Goal: Transaction & Acquisition: Download file/media

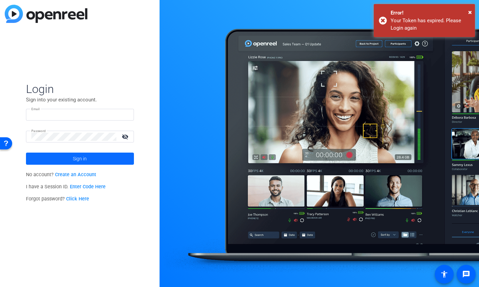
type input "[PERSON_NAME][EMAIL_ADDRESS][DOMAIN_NAME]"
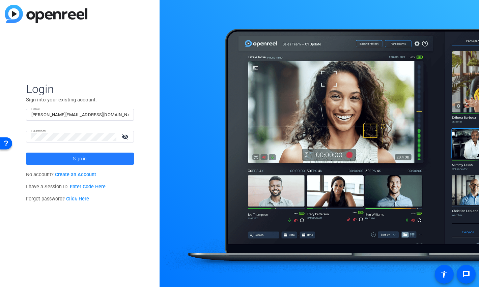
click at [62, 161] on span at bounding box center [80, 159] width 108 height 16
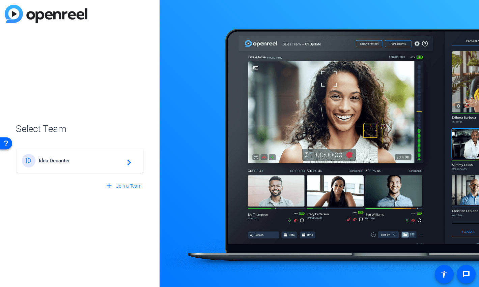
click at [69, 157] on div "ID Idea Decanter navigate_next" at bounding box center [80, 160] width 116 height 13
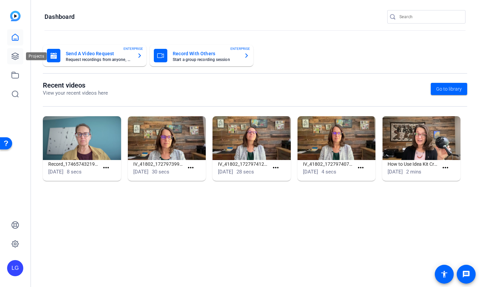
click at [12, 55] on icon at bounding box center [15, 56] width 7 height 7
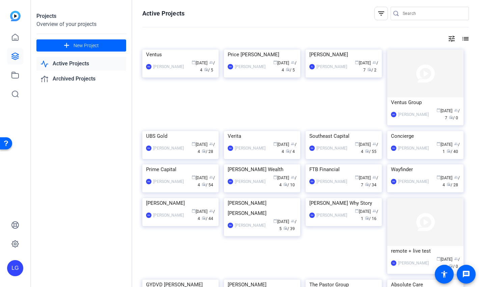
click at [442, 12] on input "Search" at bounding box center [433, 13] width 61 height 8
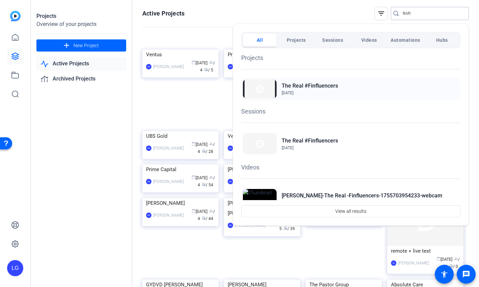
type input "finfl"
click at [383, 88] on div "The Real #Finfluencers [DATE]" at bounding box center [350, 89] width 219 height 22
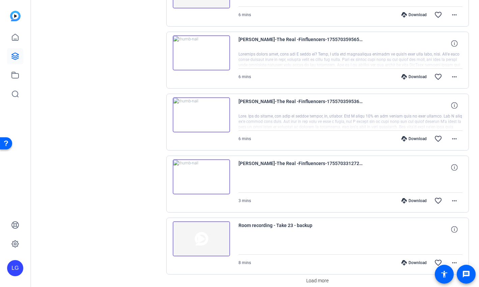
scroll to position [458, 0]
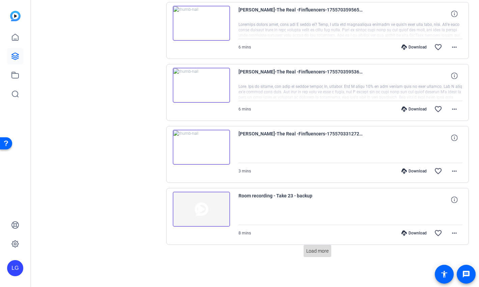
click at [313, 251] on span "Load more" at bounding box center [317, 251] width 22 height 7
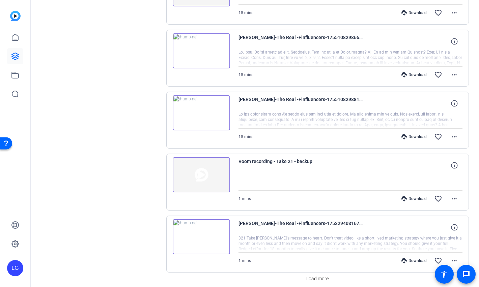
scroll to position [1079, 0]
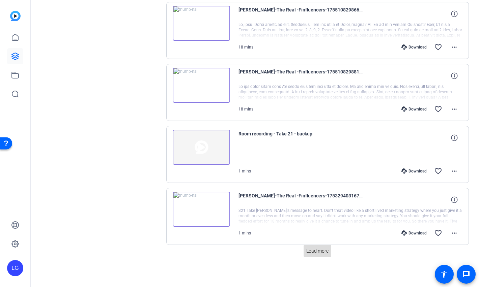
click at [315, 249] on span "Load more" at bounding box center [317, 251] width 22 height 7
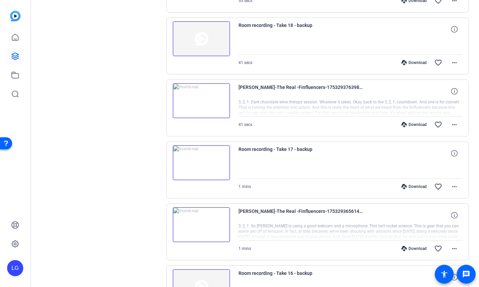
scroll to position [1699, 0]
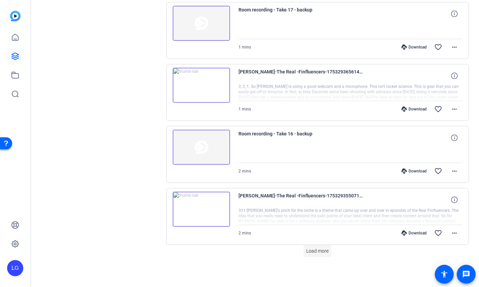
click at [311, 255] on span at bounding box center [317, 251] width 28 height 16
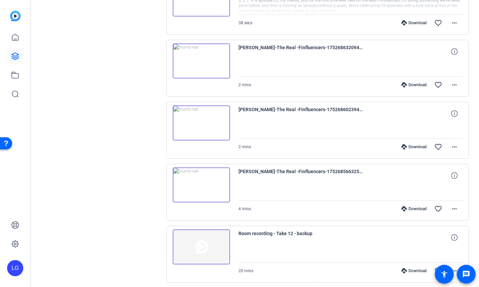
scroll to position [2319, 0]
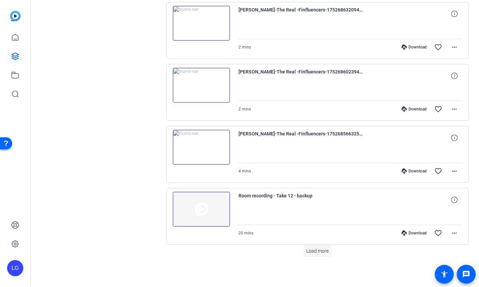
click at [326, 252] on span "Load more" at bounding box center [317, 251] width 22 height 7
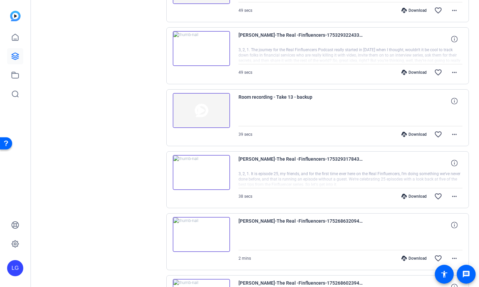
scroll to position [2107, 0]
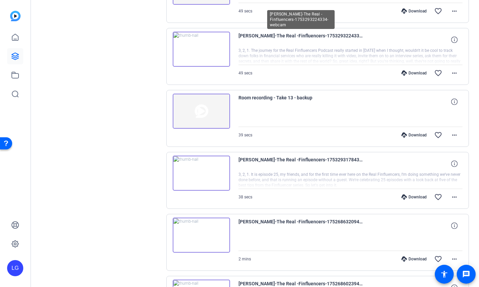
click at [277, 37] on span "[PERSON_NAME]-The Real -Finfluencers-1753293224334-webcam" at bounding box center [300, 40] width 125 height 16
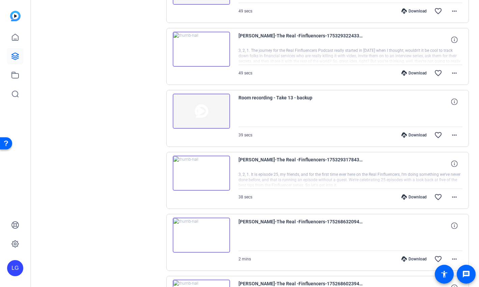
click at [201, 50] on img at bounding box center [201, 49] width 57 height 35
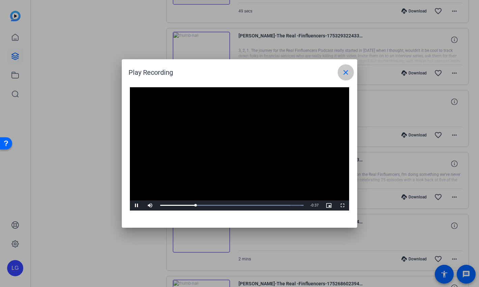
click at [345, 69] on mat-icon "close" at bounding box center [345, 72] width 8 height 8
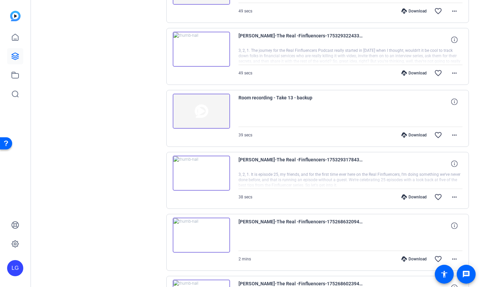
click at [202, 174] on img at bounding box center [201, 173] width 57 height 35
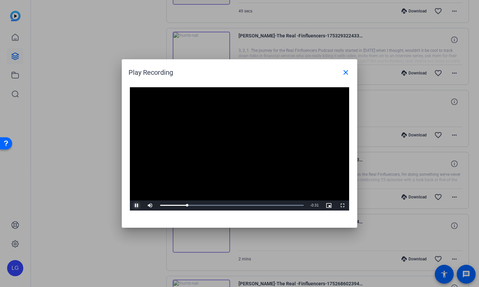
click at [137, 206] on span "Video Player" at bounding box center [136, 206] width 13 height 0
click at [344, 78] on span at bounding box center [345, 72] width 16 height 16
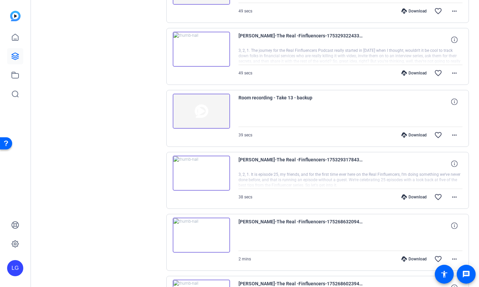
click at [415, 199] on div "Download" at bounding box center [414, 197] width 32 height 5
click at [457, 197] on mat-icon "more_horiz" at bounding box center [454, 197] width 8 height 8
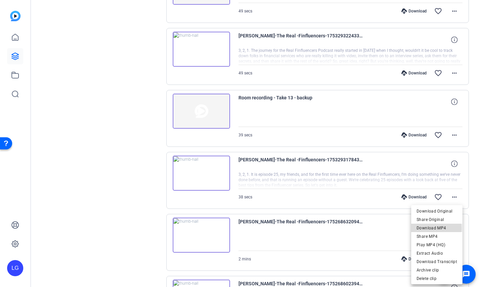
click at [422, 229] on span "Download MP4" at bounding box center [436, 228] width 40 height 8
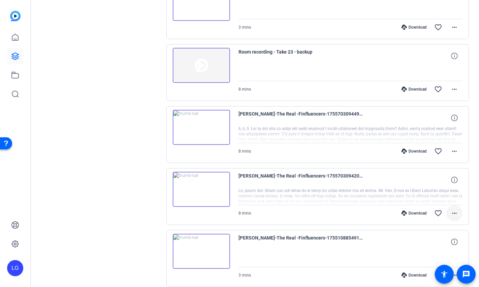
scroll to position [604, 0]
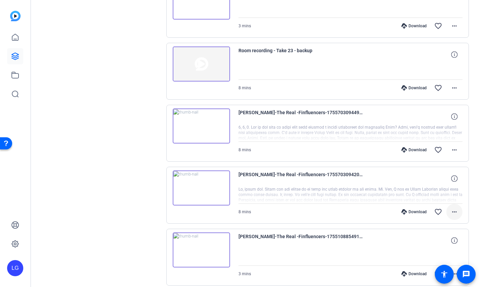
click at [455, 211] on mat-icon "more_horiz" at bounding box center [454, 212] width 8 height 8
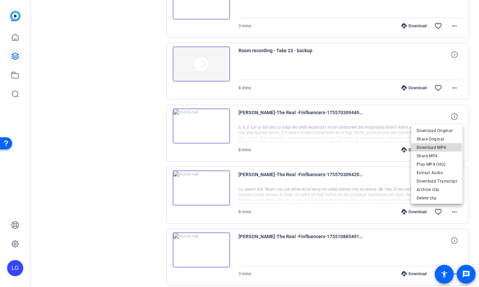
click at [427, 146] on span "Download MP4" at bounding box center [436, 148] width 40 height 8
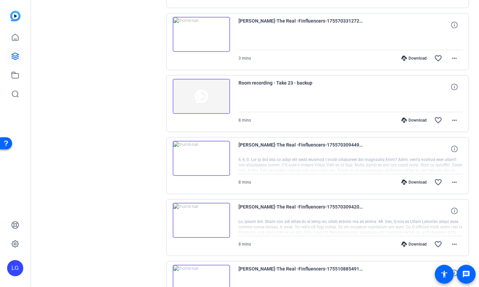
scroll to position [570, 0]
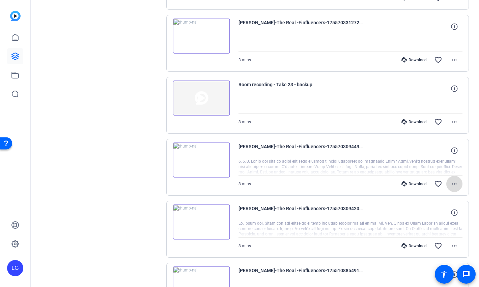
click at [453, 182] on mat-icon "more_horiz" at bounding box center [454, 184] width 8 height 8
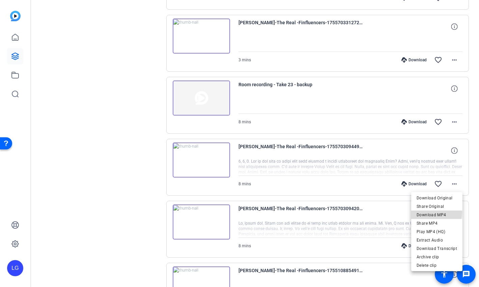
click at [425, 212] on span "Download MP4" at bounding box center [436, 215] width 40 height 8
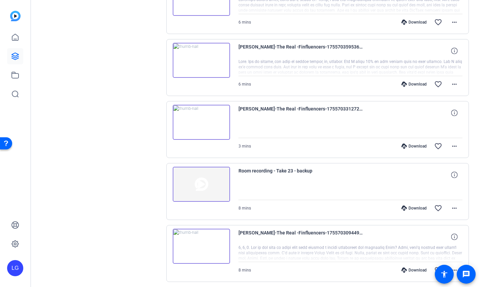
scroll to position [483, 0]
click at [454, 210] on mat-icon "more_horiz" at bounding box center [454, 209] width 8 height 8
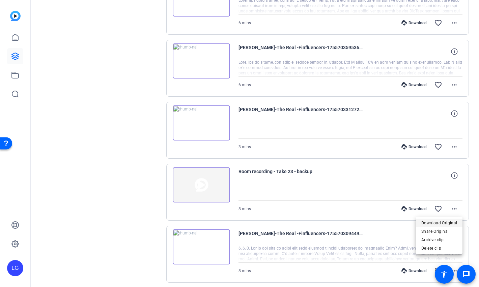
click at [441, 223] on span "Download Original" at bounding box center [439, 223] width 36 height 8
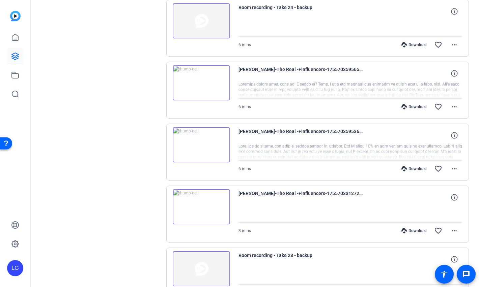
scroll to position [391, 0]
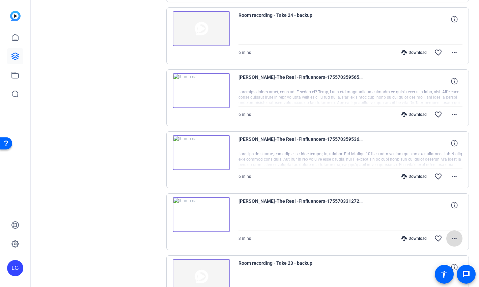
click at [452, 237] on mat-icon "more_horiz" at bounding box center [454, 239] width 8 height 8
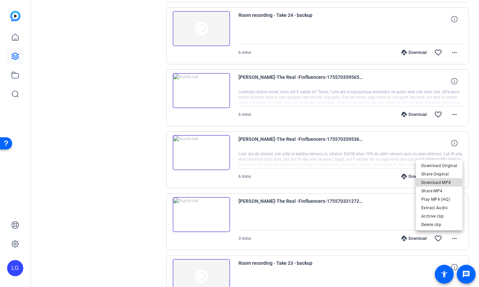
click at [431, 183] on span "Download MP4" at bounding box center [439, 183] width 36 height 8
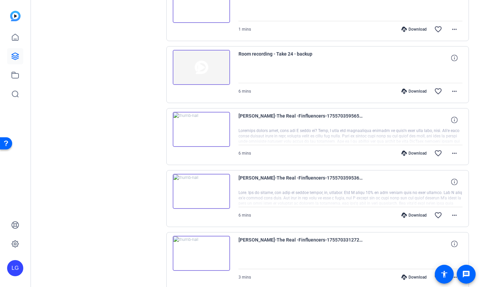
scroll to position [351, 0]
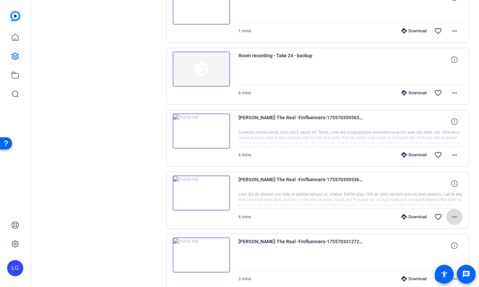
click at [453, 217] on mat-icon "more_horiz" at bounding box center [454, 217] width 8 height 8
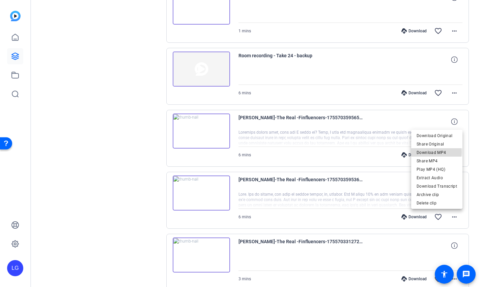
click at [432, 152] on span "Download MP4" at bounding box center [436, 153] width 40 height 8
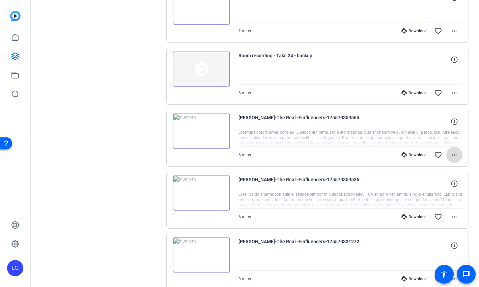
click at [450, 157] on mat-icon "more_horiz" at bounding box center [454, 155] width 8 height 8
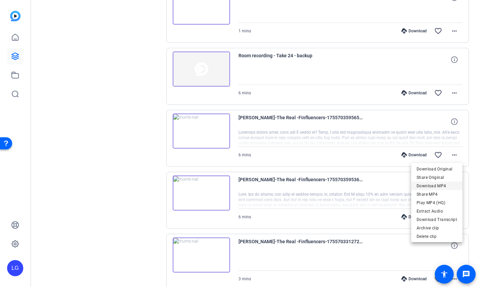
click at [430, 185] on span "Download MP4" at bounding box center [436, 186] width 40 height 8
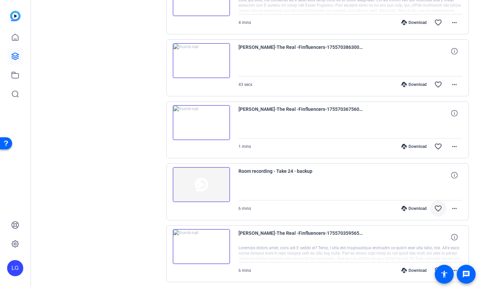
scroll to position [234, 0]
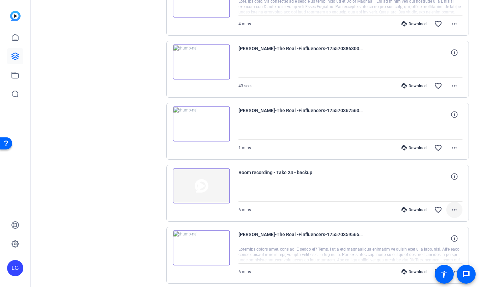
click at [457, 209] on mat-icon "more_horiz" at bounding box center [454, 210] width 8 height 8
click at [441, 224] on span "Download Original" at bounding box center [439, 224] width 36 height 8
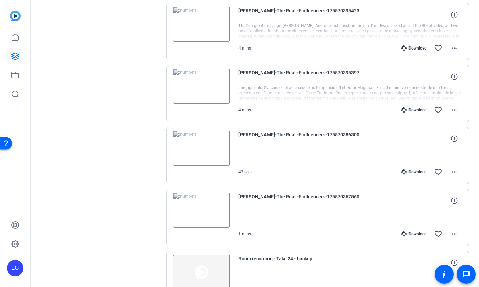
scroll to position [149, 0]
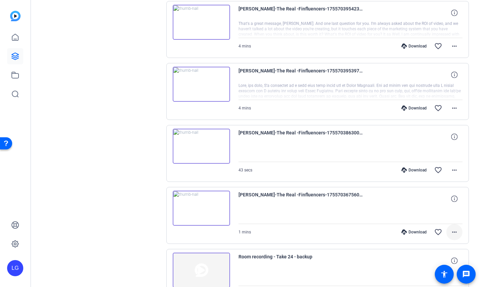
click at [454, 231] on mat-icon "more_horiz" at bounding box center [454, 232] width 8 height 8
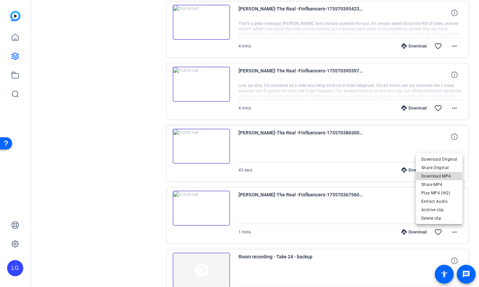
click at [431, 176] on span "Download MP4" at bounding box center [439, 176] width 36 height 8
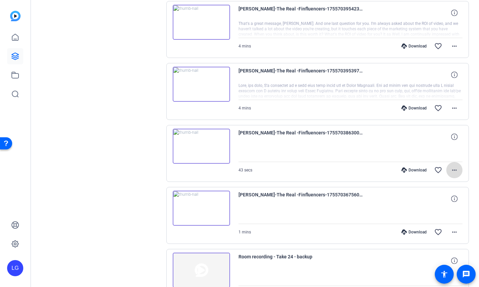
click at [453, 170] on mat-icon "more_horiz" at bounding box center [454, 170] width 8 height 8
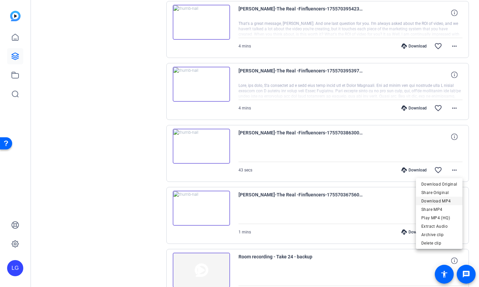
click at [432, 202] on span "Download MP4" at bounding box center [439, 201] width 36 height 8
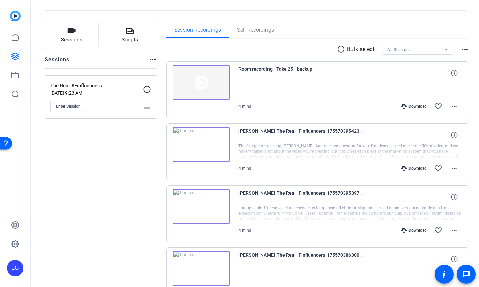
scroll to position [30, 0]
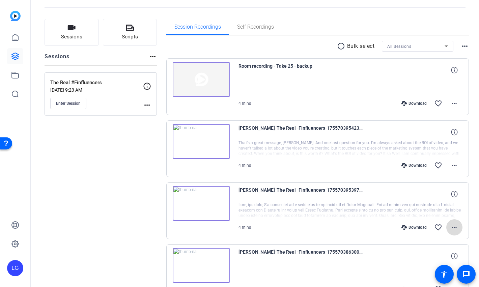
click at [455, 227] on mat-icon "more_horiz" at bounding box center [454, 227] width 8 height 8
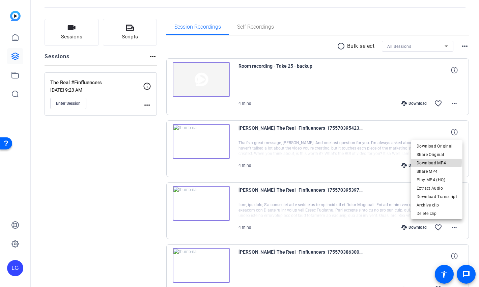
click at [426, 162] on span "Download MP4" at bounding box center [436, 163] width 40 height 8
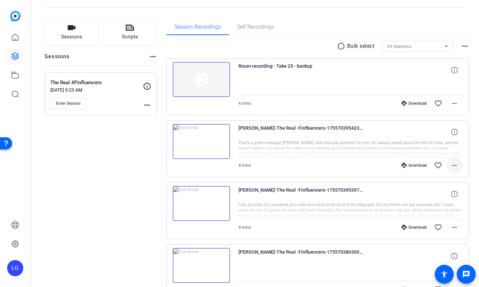
click at [453, 166] on mat-icon "more_horiz" at bounding box center [454, 165] width 8 height 8
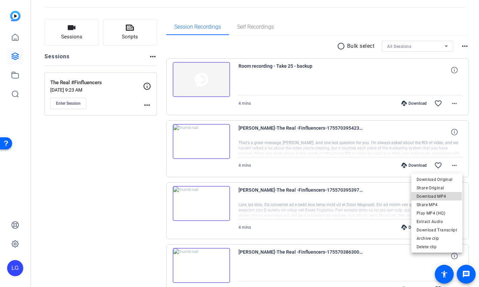
click at [437, 197] on span "Download MP4" at bounding box center [436, 196] width 40 height 8
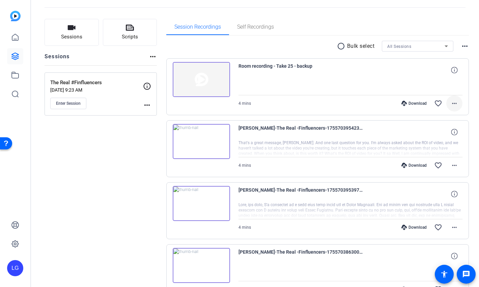
click at [452, 105] on mat-icon "more_horiz" at bounding box center [454, 103] width 8 height 8
click at [441, 117] on span "Download Original" at bounding box center [439, 118] width 36 height 8
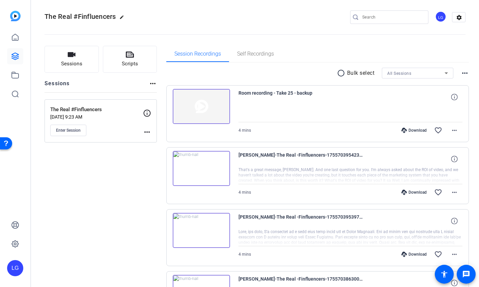
scroll to position [0, 0]
